Goal: Task Accomplishment & Management: Use online tool/utility

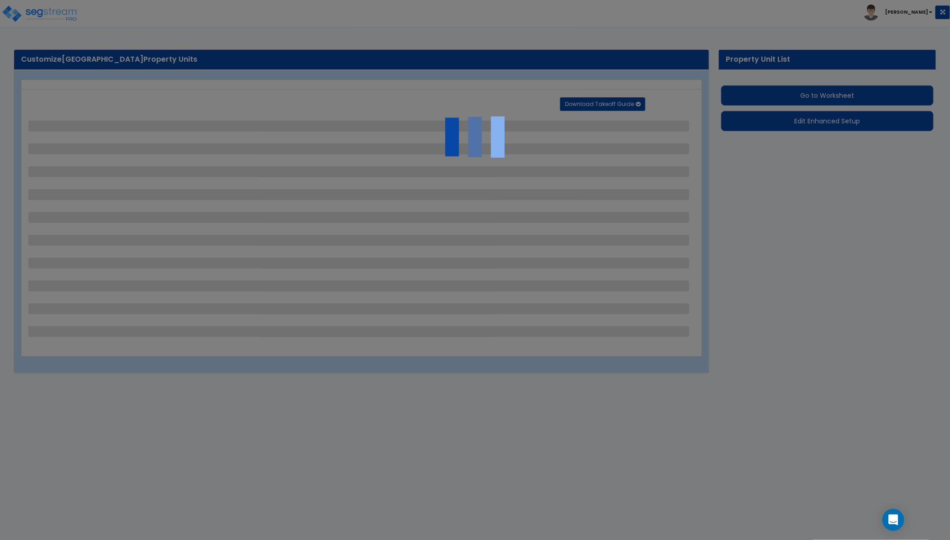
select select "2"
select select "1"
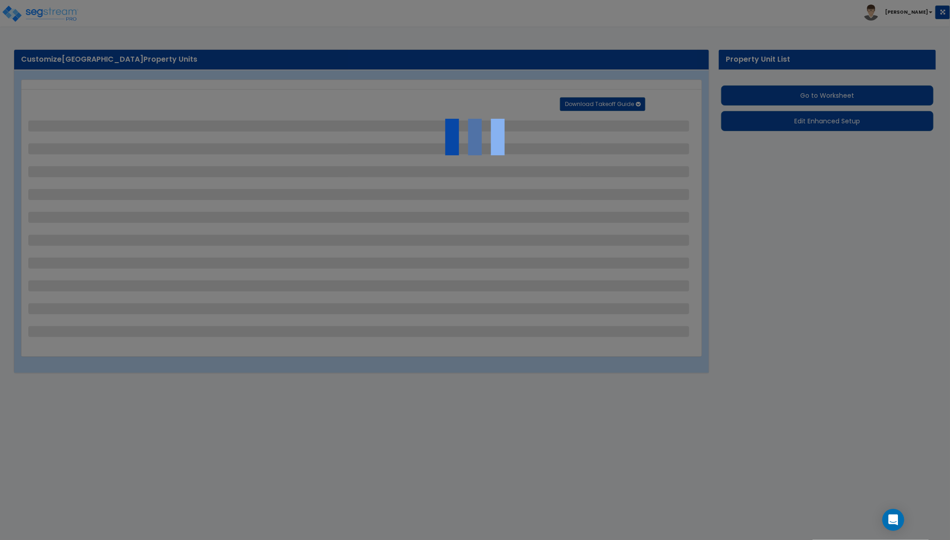
select select "1"
select select "2"
select select "1"
select select "4"
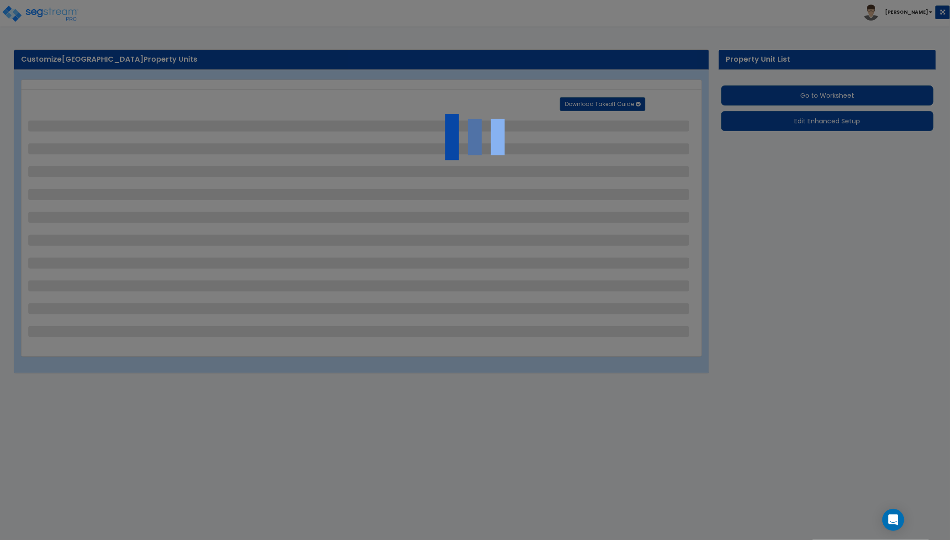
select select "1"
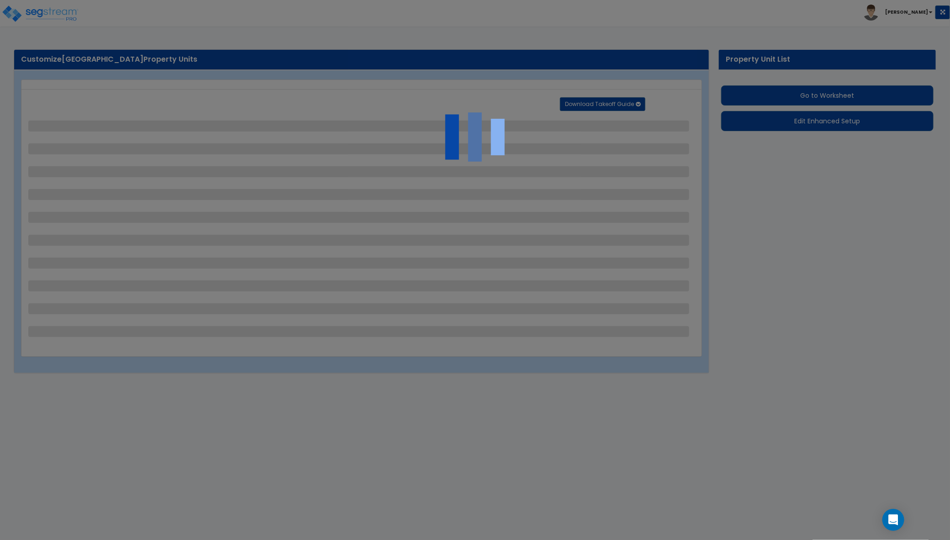
select select "1"
select select "2"
select select "1"
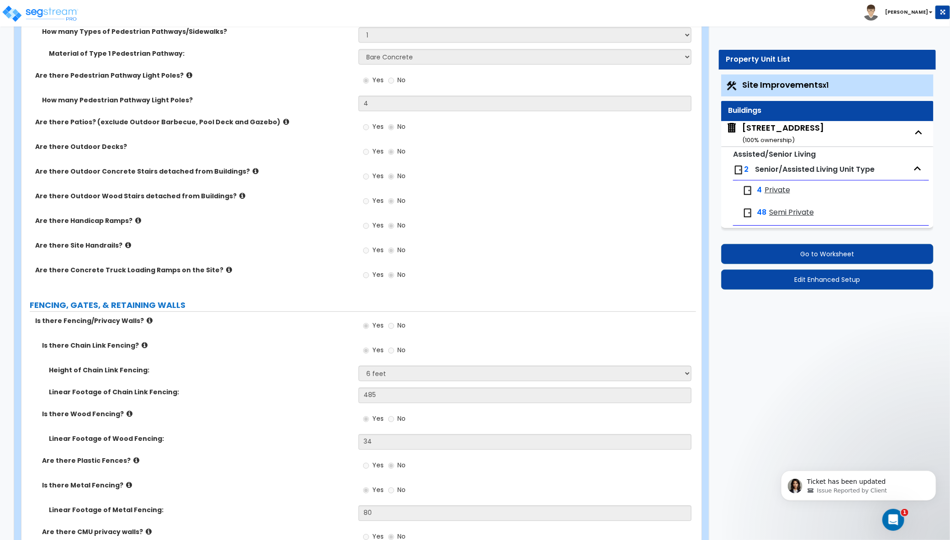
scroll to position [1007, 0]
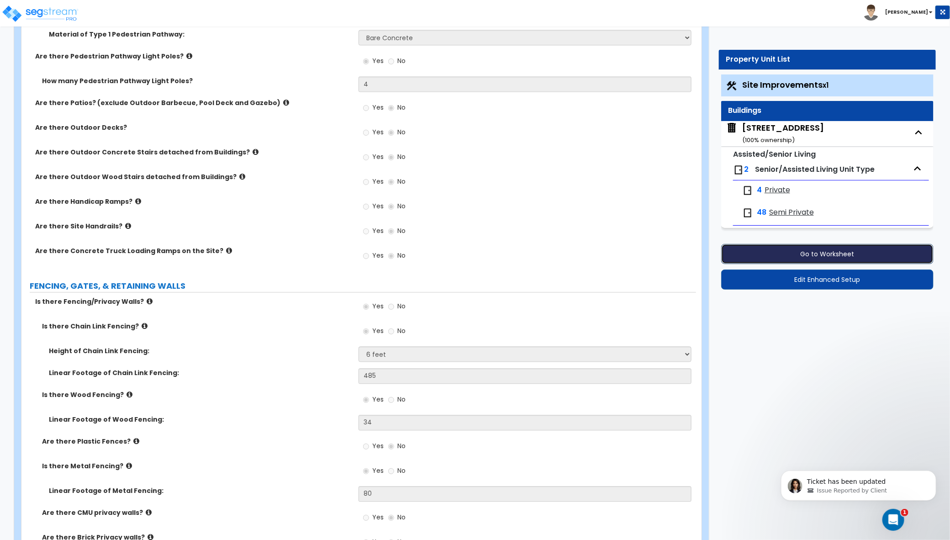
click at [848, 246] on button "Go to Worksheet" at bounding box center [827, 254] width 212 height 20
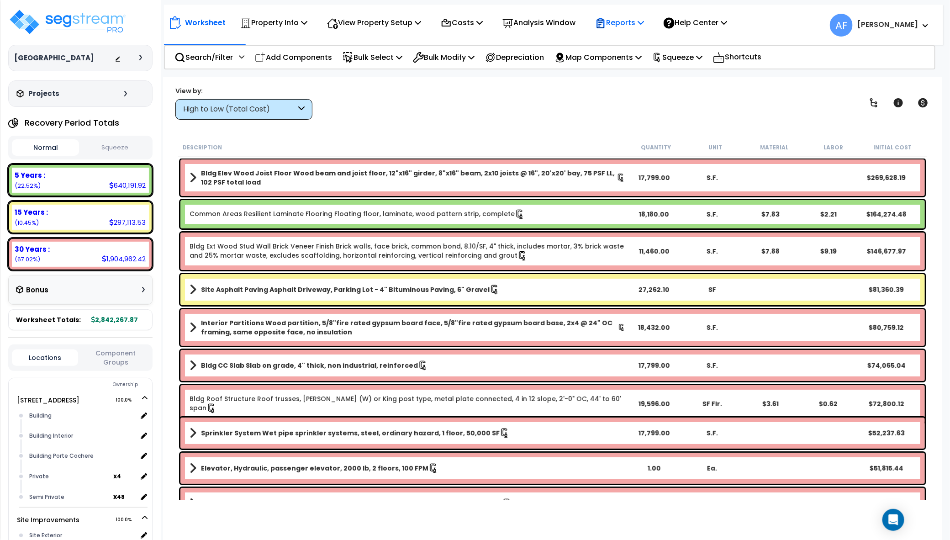
click at [644, 26] on p "Reports" at bounding box center [619, 22] width 49 height 12
click at [620, 44] on link "Get Report" at bounding box center [635, 43] width 90 height 18
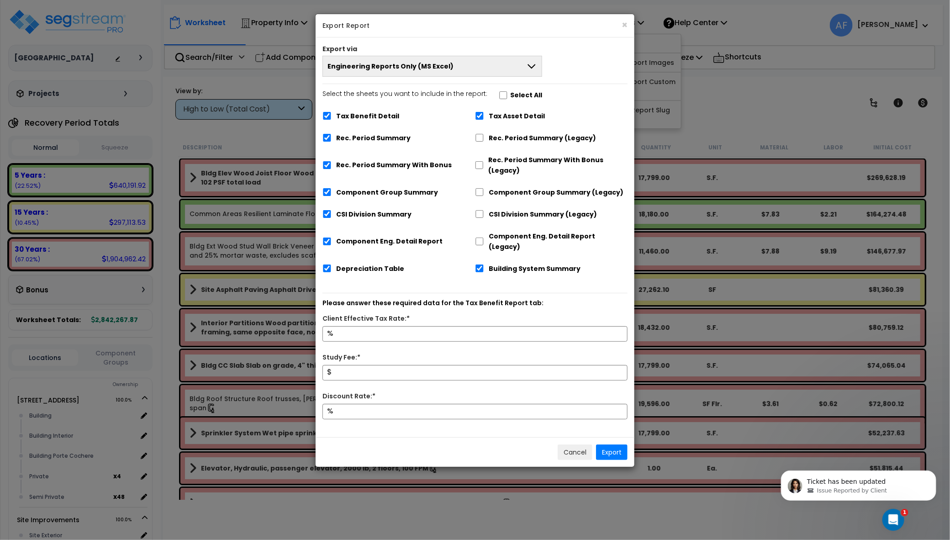
click at [413, 68] on span "Engineering Reports Only (MS Excel)" at bounding box center [390, 66] width 126 height 9
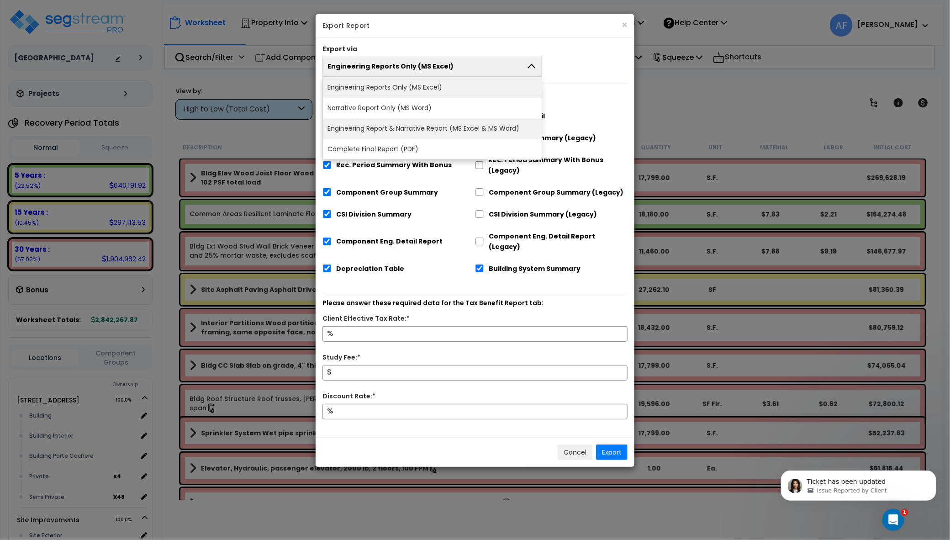
click at [432, 131] on li "Engineering Report & Narrative Report (MS Excel & MS Word)" at bounding box center [432, 128] width 219 height 21
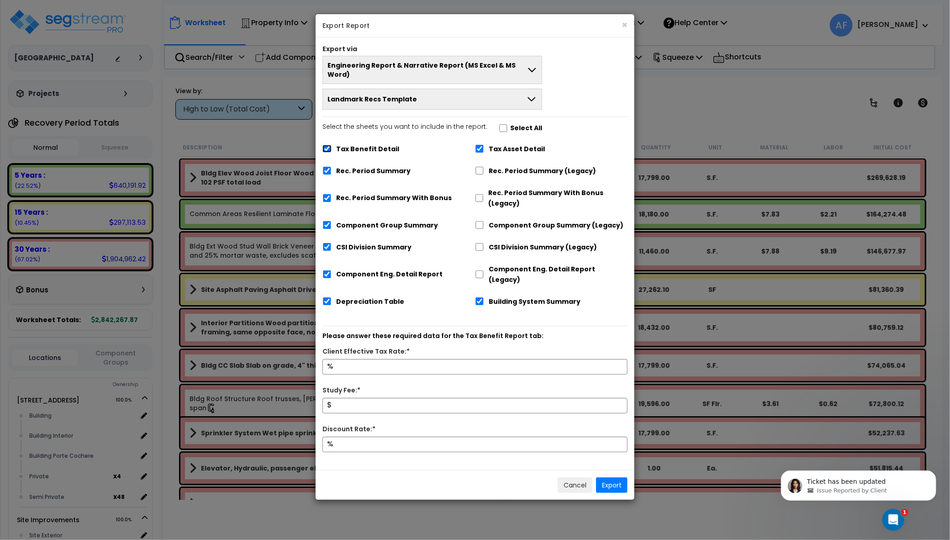
click at [324, 145] on input "Tax Benefit Detail" at bounding box center [326, 149] width 9 height 8
checkbox input "false"
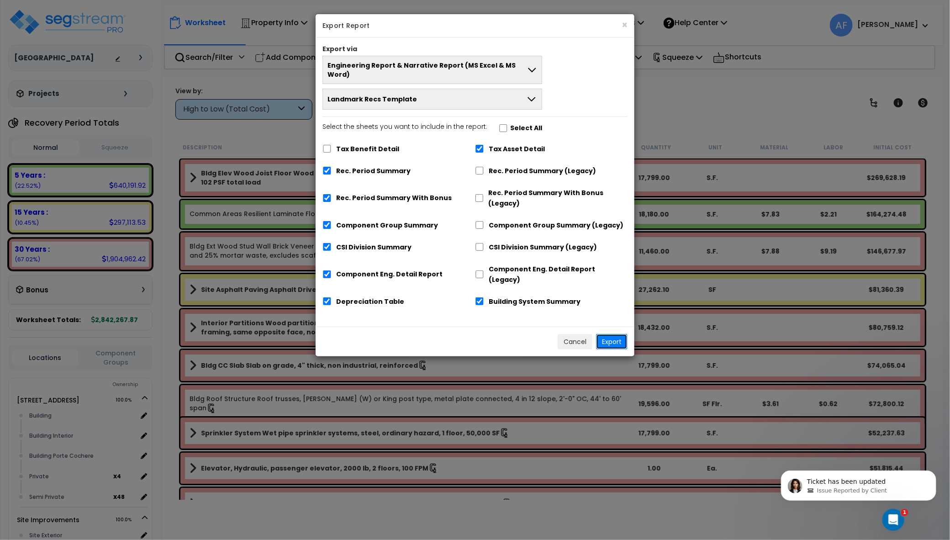
click at [615, 334] on button "Export" at bounding box center [612, 342] width 32 height 16
